Goal: Transaction & Acquisition: Purchase product/service

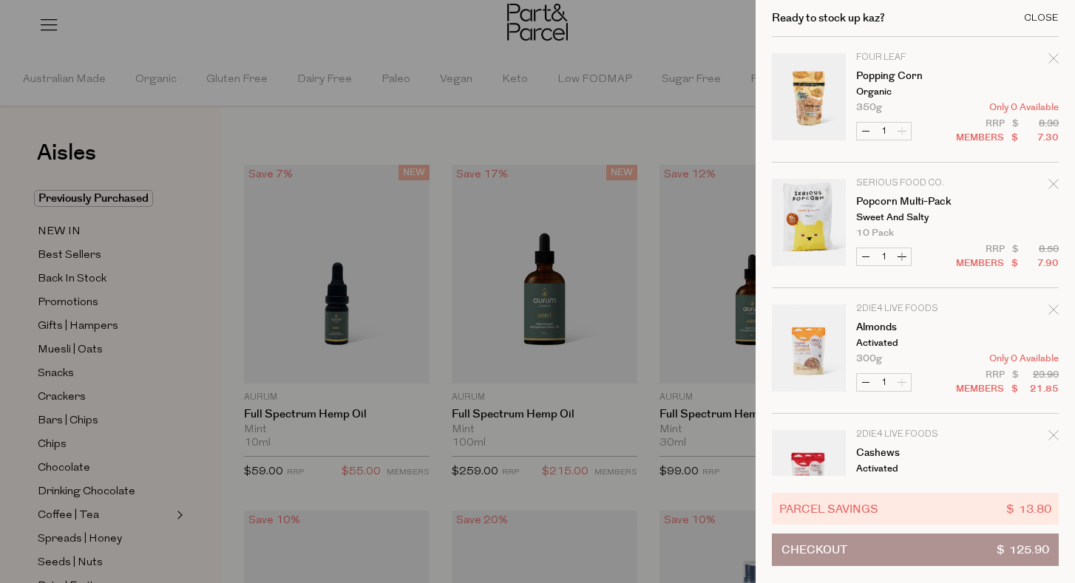
click at [1039, 17] on div "Close" at bounding box center [1041, 18] width 35 height 10
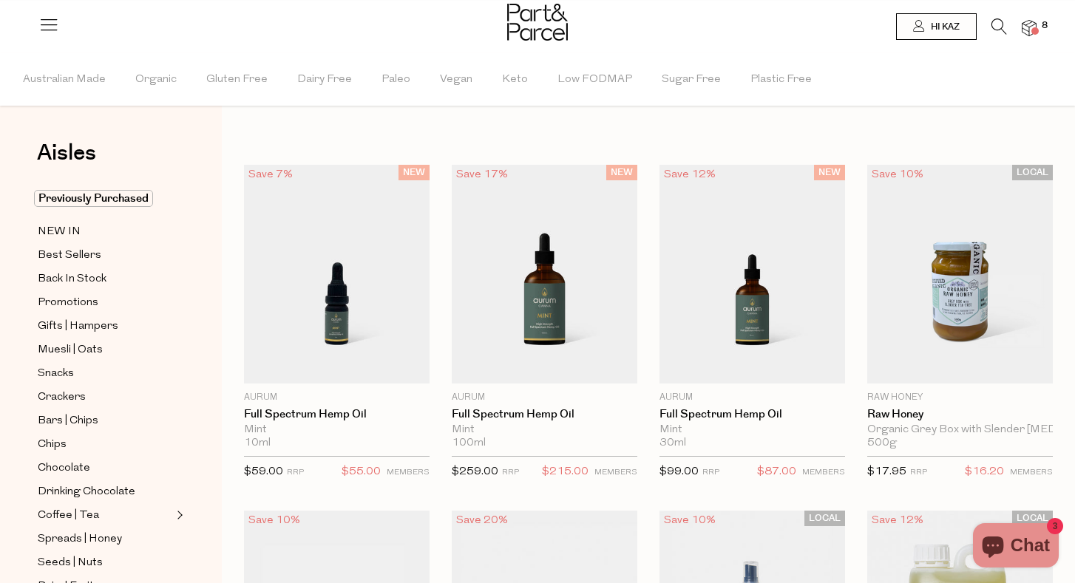
click at [993, 30] on icon at bounding box center [999, 26] width 16 height 16
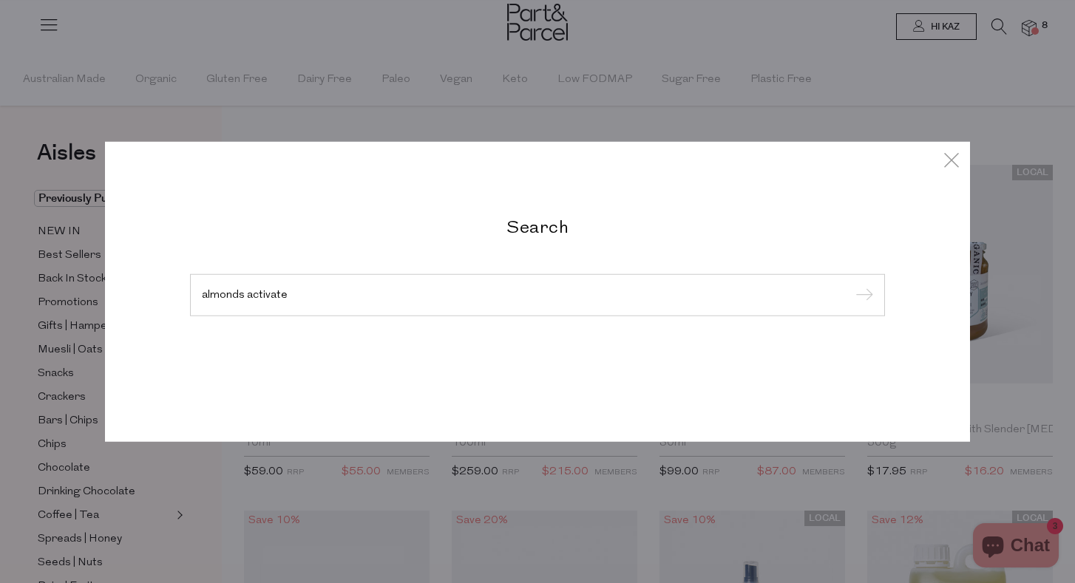
type input "almonds activate"
click at [862, 296] on input "submit" at bounding box center [862, 296] width 22 height 22
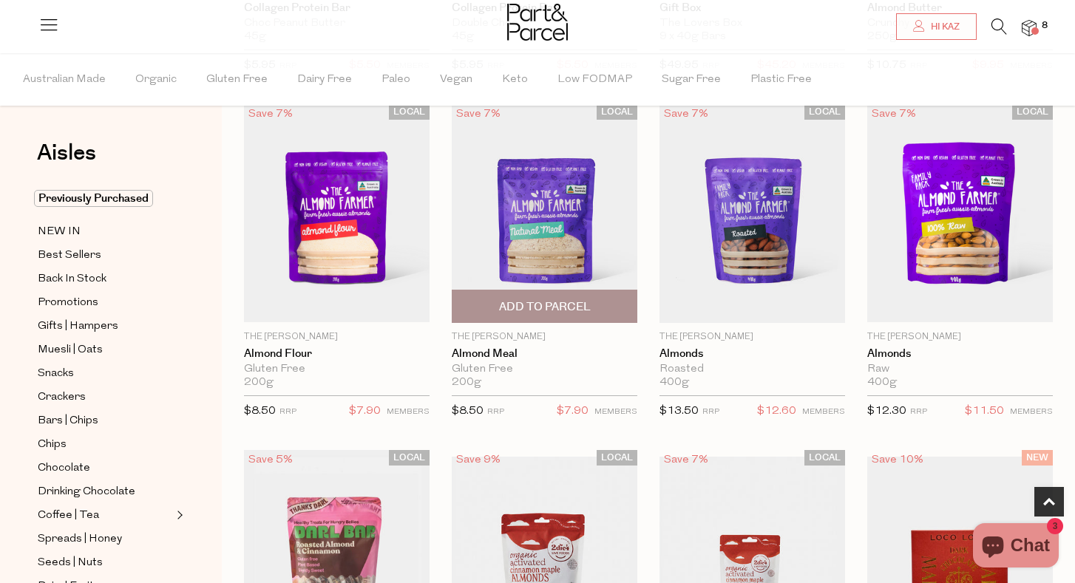
scroll to position [411, 0]
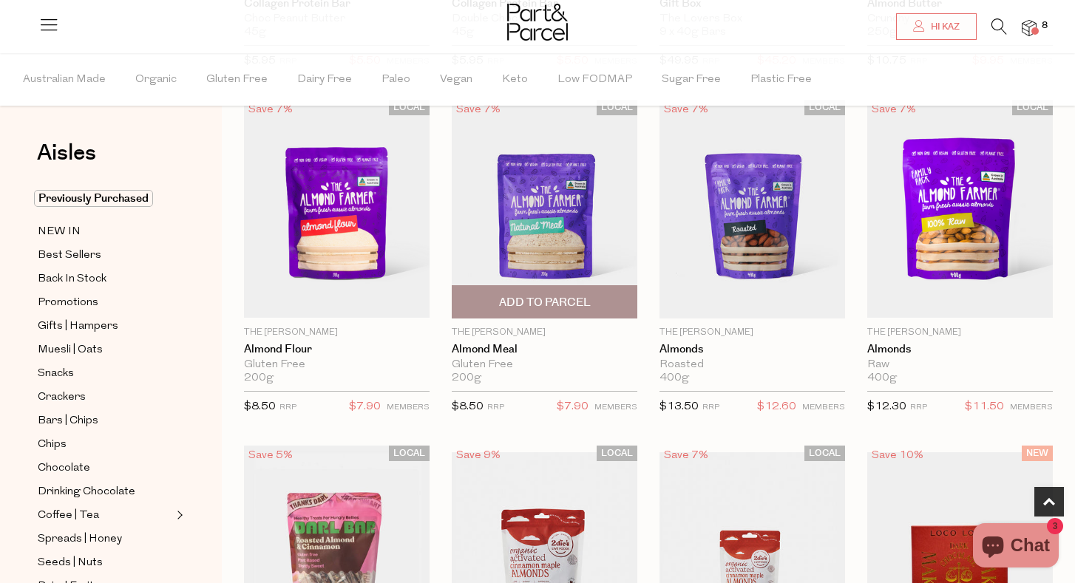
click at [549, 299] on span "Add To Parcel" at bounding box center [545, 303] width 92 height 16
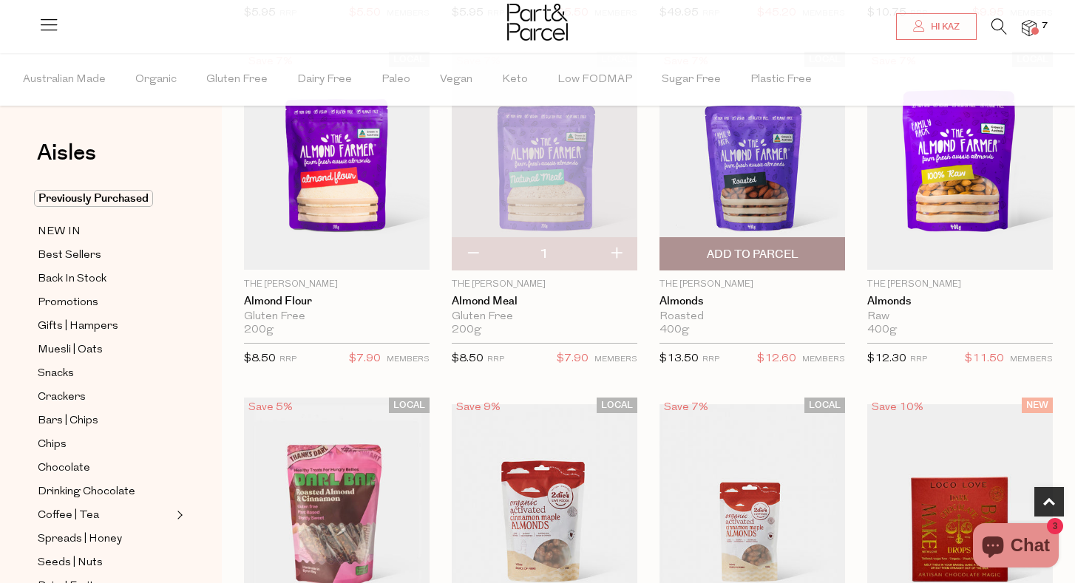
scroll to position [460, 0]
click at [761, 254] on span "Add To Parcel" at bounding box center [753, 254] width 92 height 16
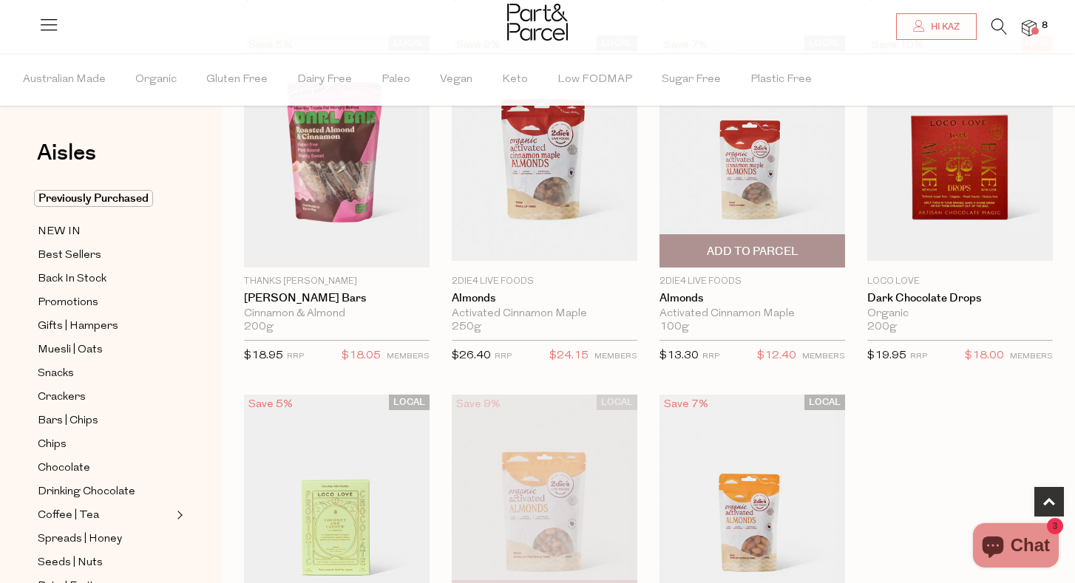
scroll to position [830, 0]
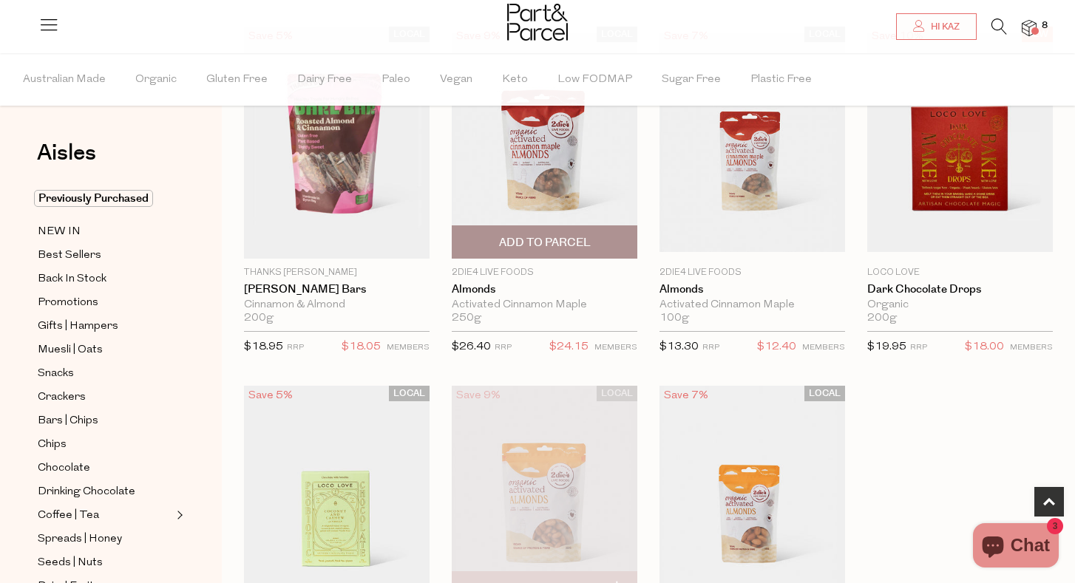
click at [573, 240] on span "Add To Parcel" at bounding box center [545, 243] width 92 height 16
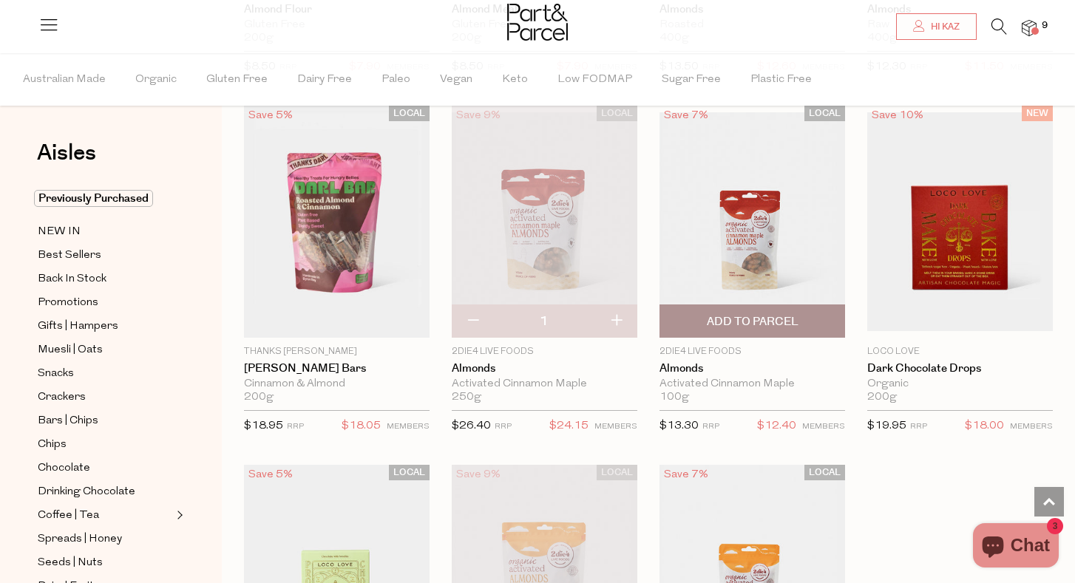
scroll to position [747, 0]
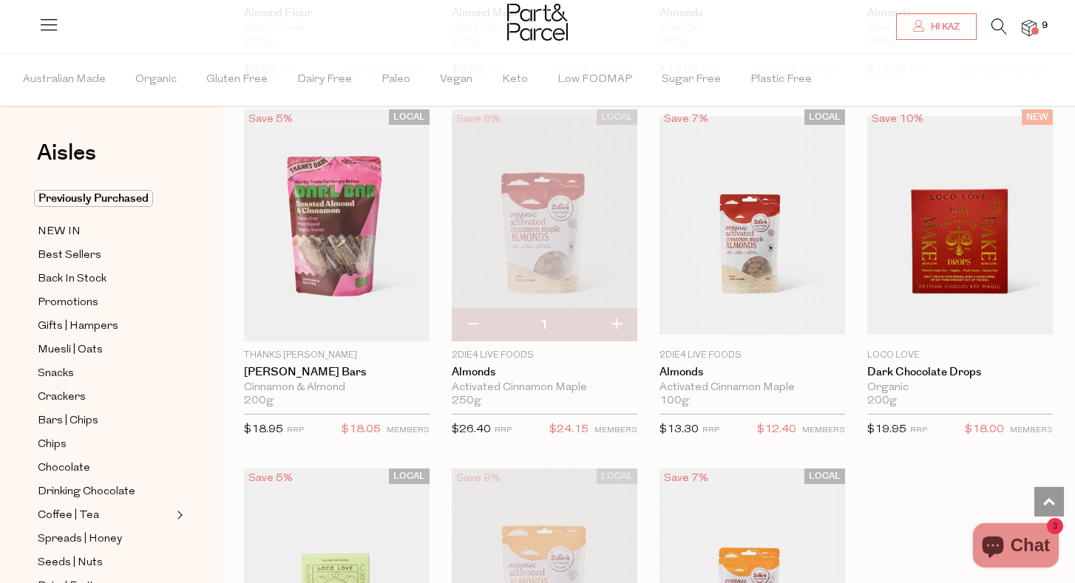
click at [471, 323] on button "button" at bounding box center [473, 325] width 42 height 33
type input "0"
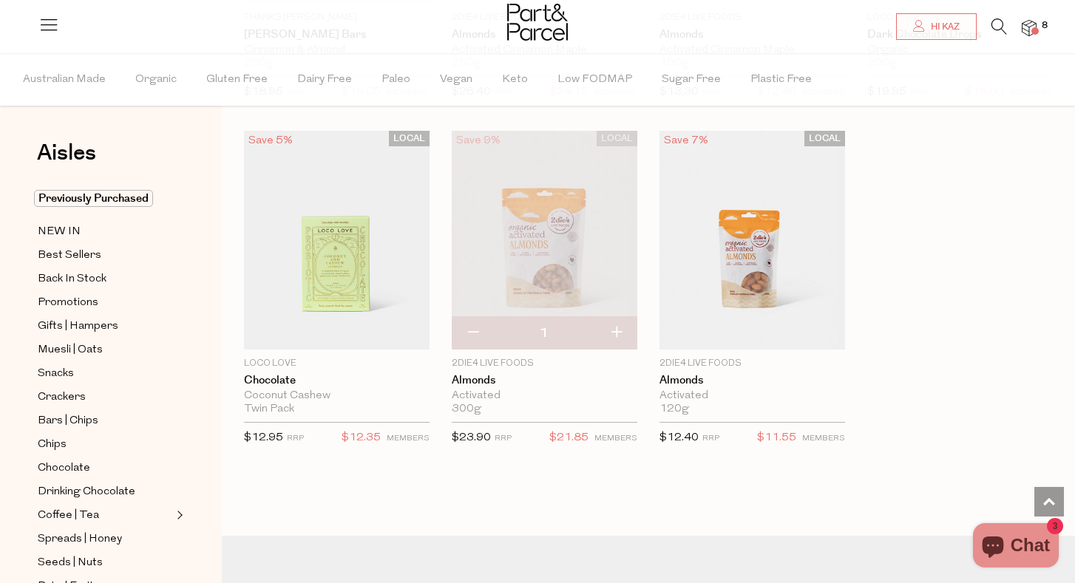
scroll to position [1090, 0]
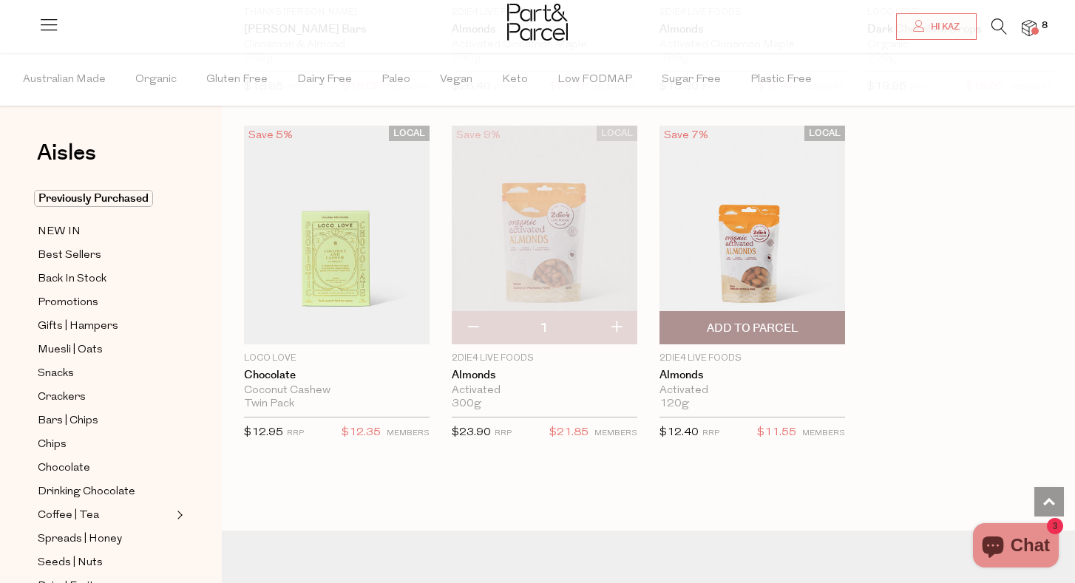
click at [794, 329] on span "Add To Parcel" at bounding box center [753, 329] width 92 height 16
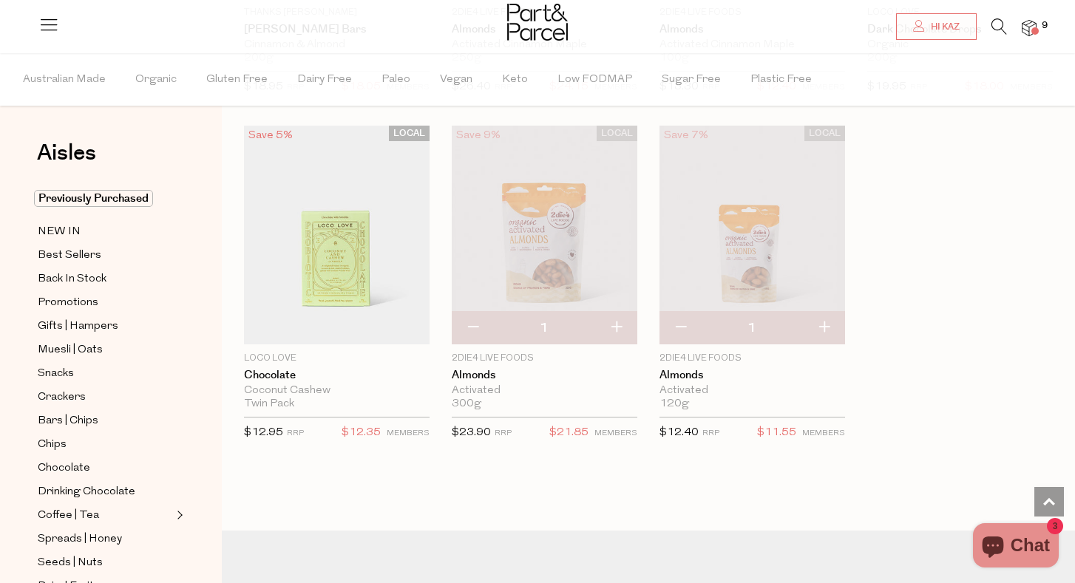
scroll to position [1104, 0]
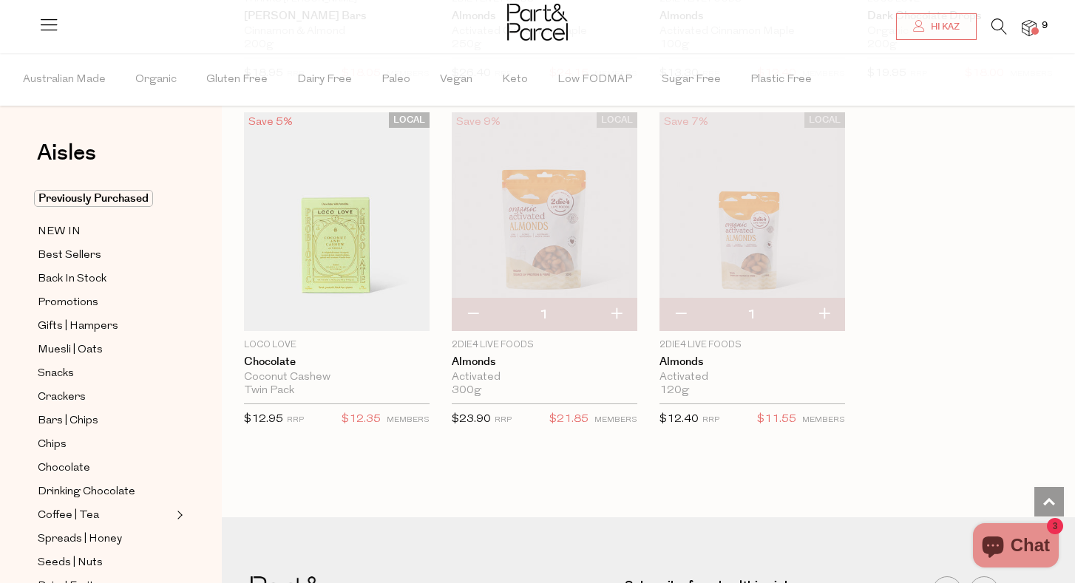
click at [1034, 27] on img at bounding box center [1029, 28] width 15 height 17
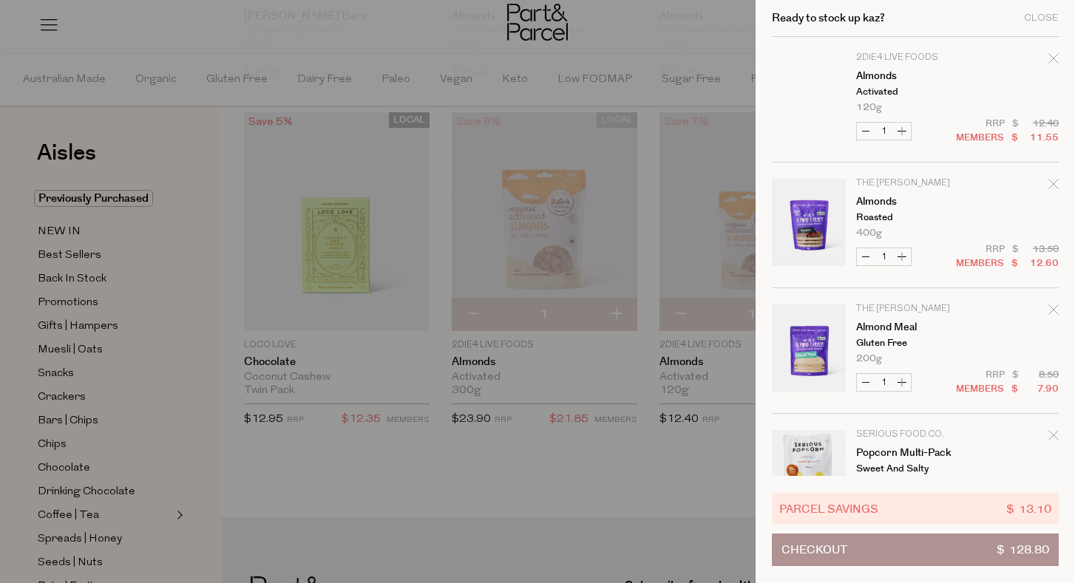
scroll to position [0, 0]
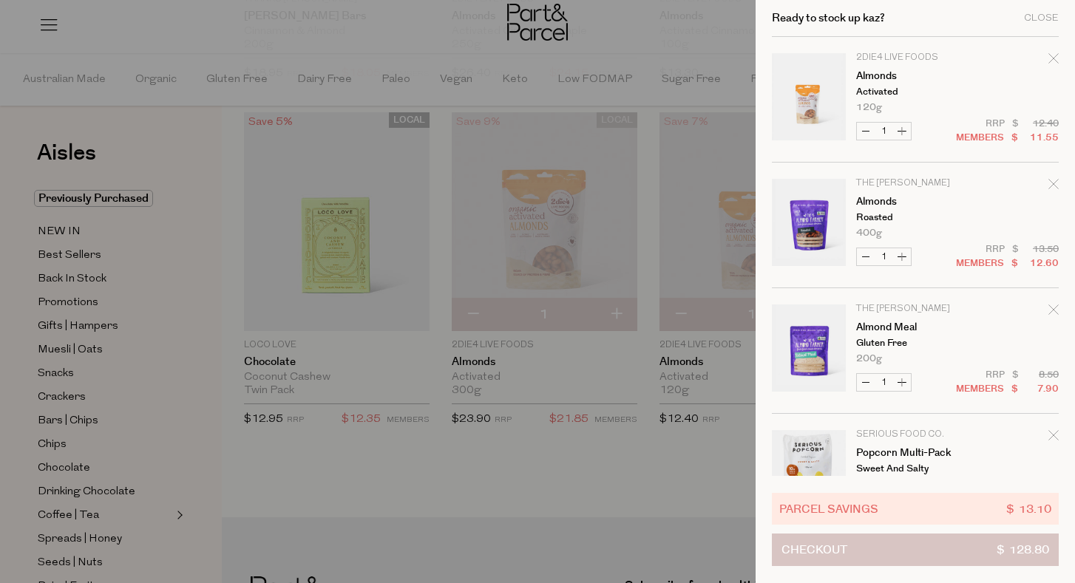
click at [906, 548] on button "Checkout $ 128.80" at bounding box center [915, 550] width 287 height 33
